Goal: Information Seeking & Learning: Learn about a topic

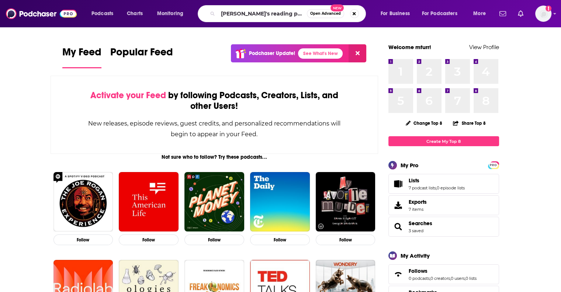
type input "[PERSON_NAME]'s reading podcast"
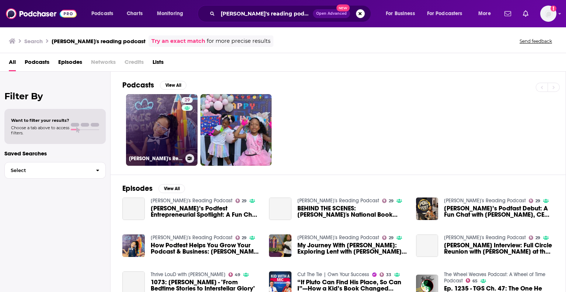
click at [166, 138] on link "29 [PERSON_NAME]'s Reading Podcast" at bounding box center [162, 130] width 72 height 72
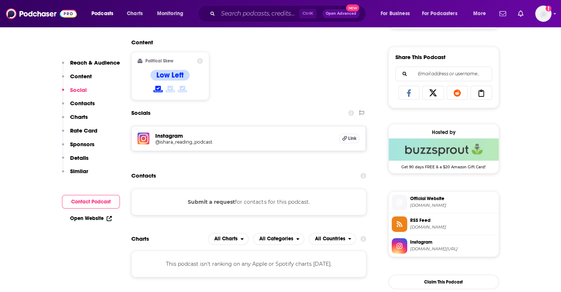
scroll to position [443, 0]
click at [168, 139] on h5 "@ishara_reading_podcast" at bounding box center [214, 142] width 118 height 6
